Goal: Navigation & Orientation: Go to known website

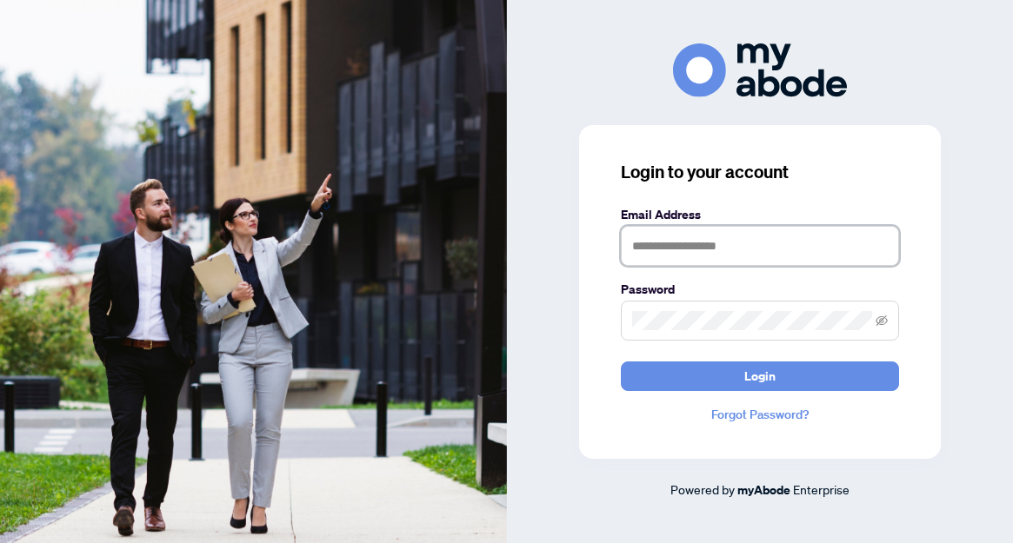
click at [647, 244] on input "text" at bounding box center [760, 246] width 278 height 40
type input "**********"
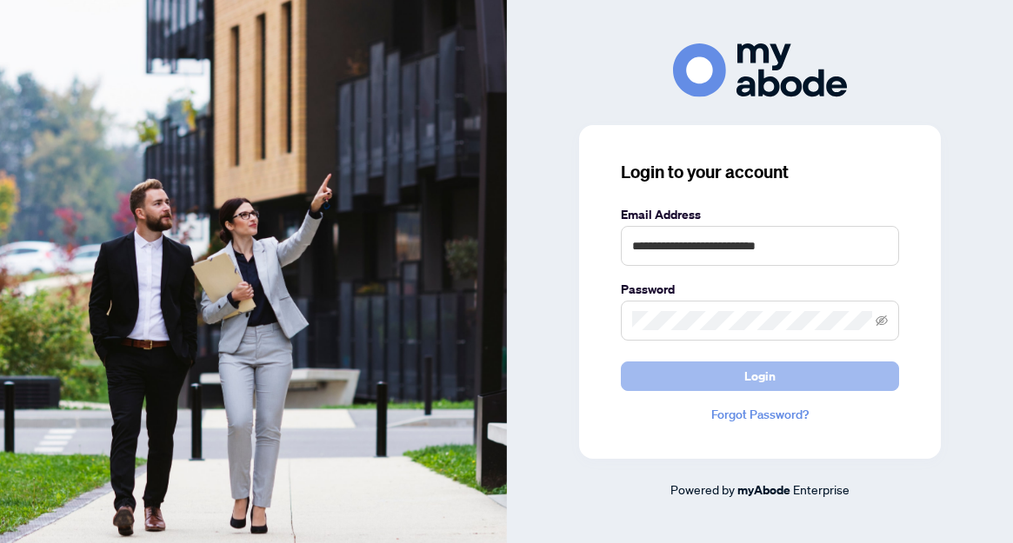
click at [750, 377] on span "Login" at bounding box center [759, 377] width 31 height 28
